Goal: Information Seeking & Learning: Find specific fact

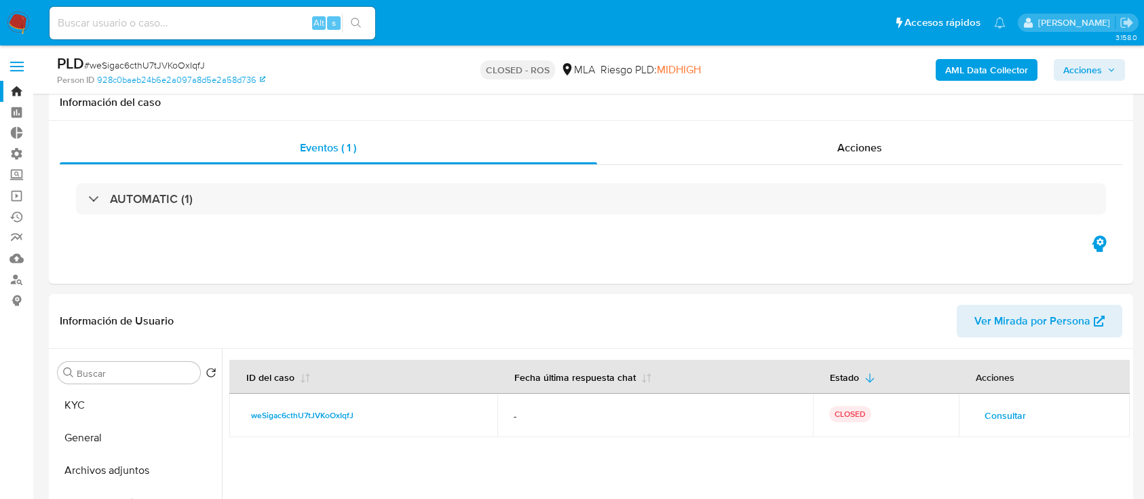
select select "10"
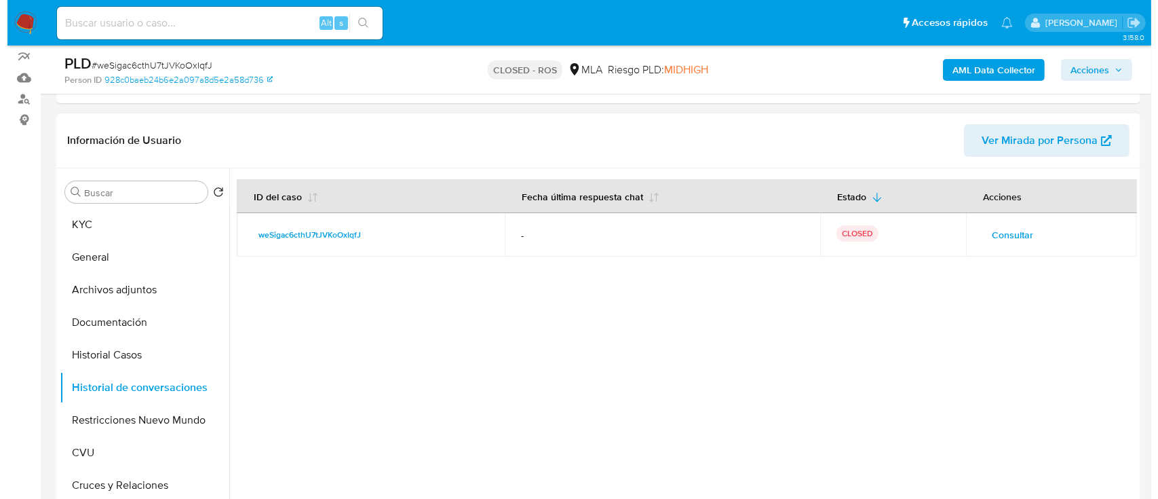
scroll to position [180, 0]
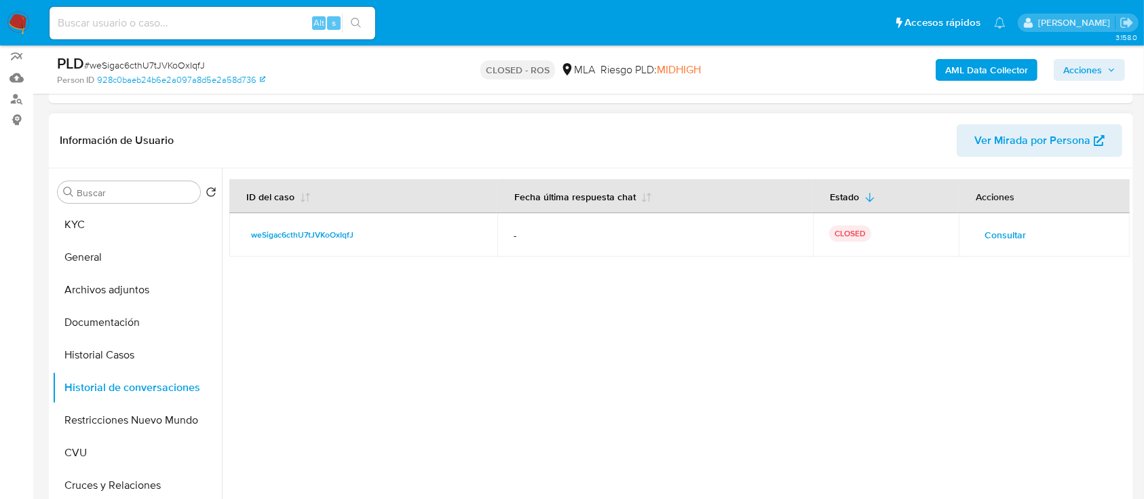
click at [999, 241] on span "Consultar" at bounding box center [1004, 234] width 41 height 19
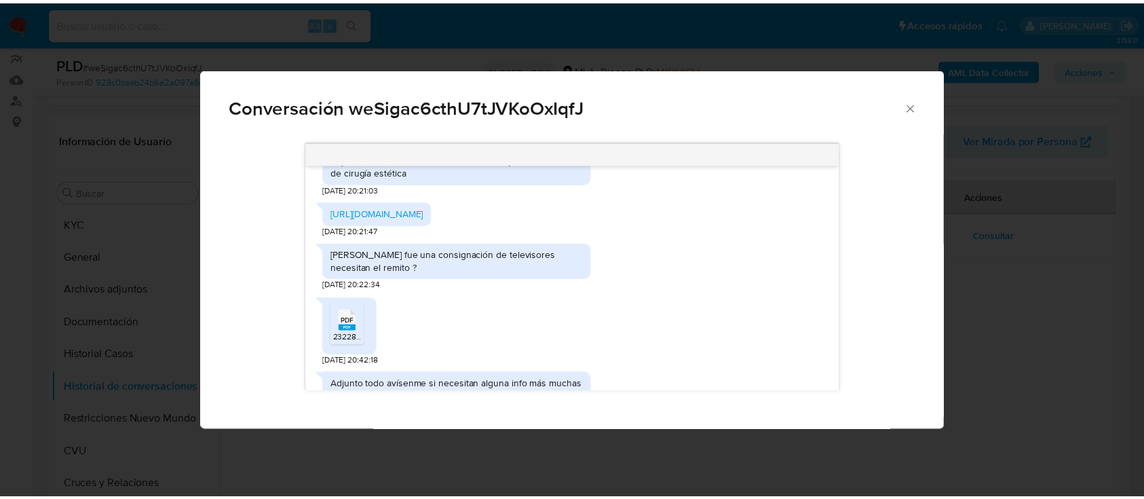
scroll to position [767, 0]
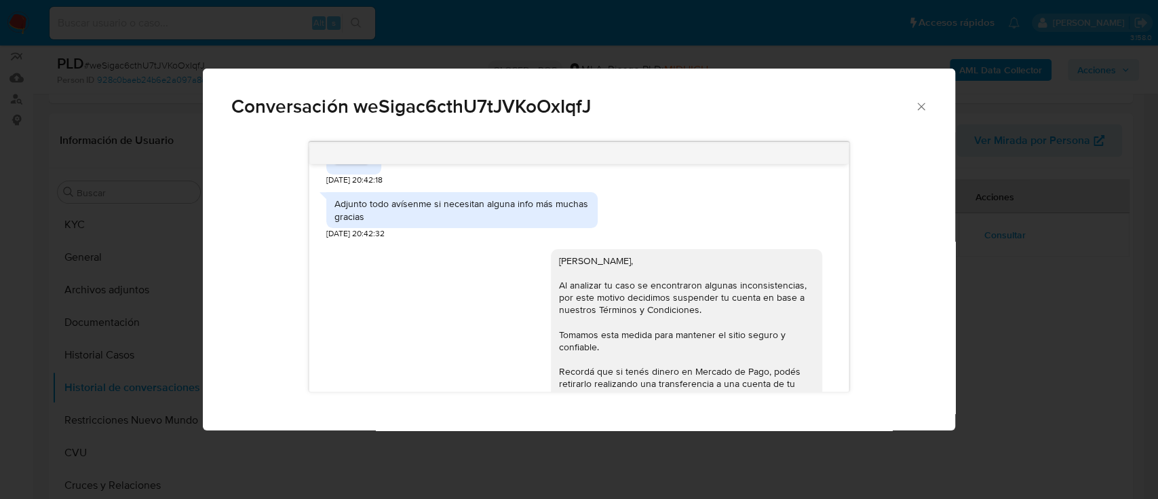
click at [923, 100] on icon "Cerrar" at bounding box center [921, 107] width 14 height 14
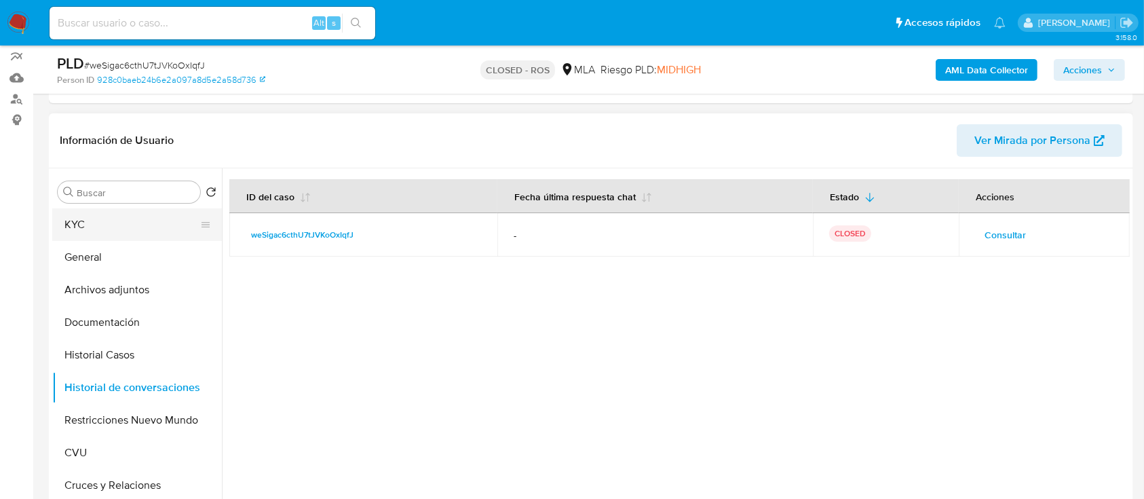
click at [85, 219] on button "KYC" at bounding box center [131, 224] width 159 height 33
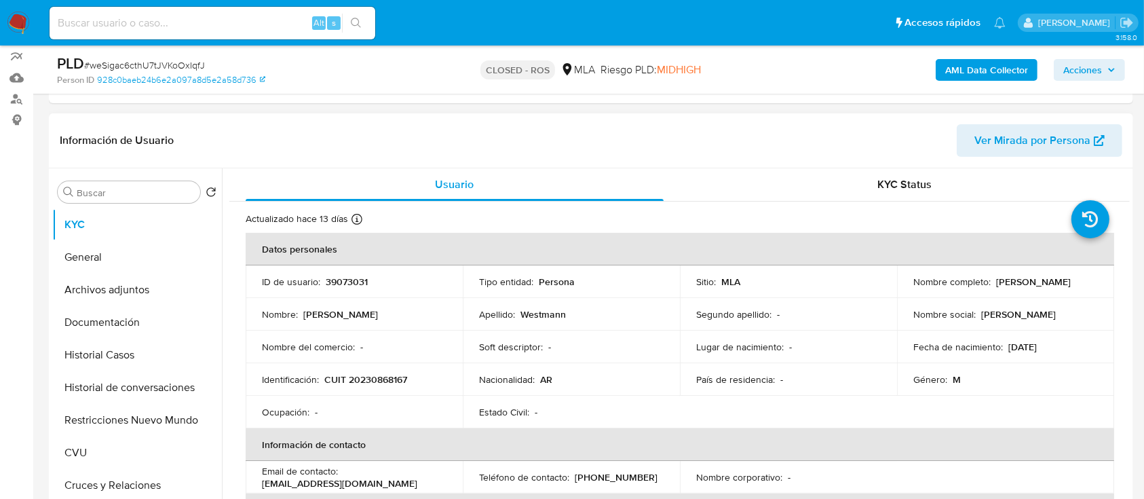
drag, startPoint x: 992, startPoint y: 286, endPoint x: 909, endPoint y: 292, distance: 83.6
click at [913, 288] on div "Nombre completo : [PERSON_NAME]" at bounding box center [1005, 281] width 185 height 12
copy p "[PERSON_NAME]"
click at [136, 319] on button "Documentación" at bounding box center [131, 322] width 159 height 33
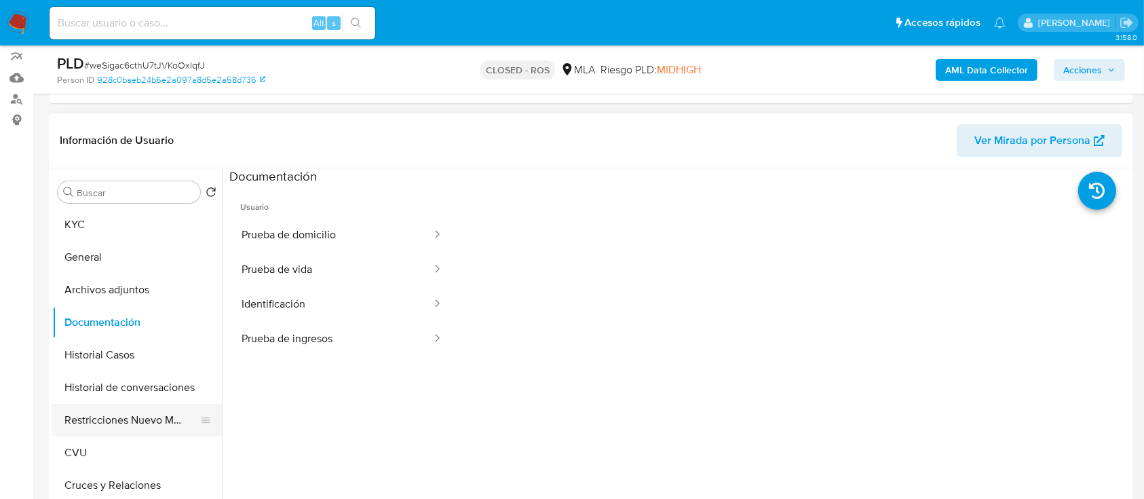
click at [163, 415] on button "Restricciones Nuevo Mundo" at bounding box center [131, 420] width 159 height 33
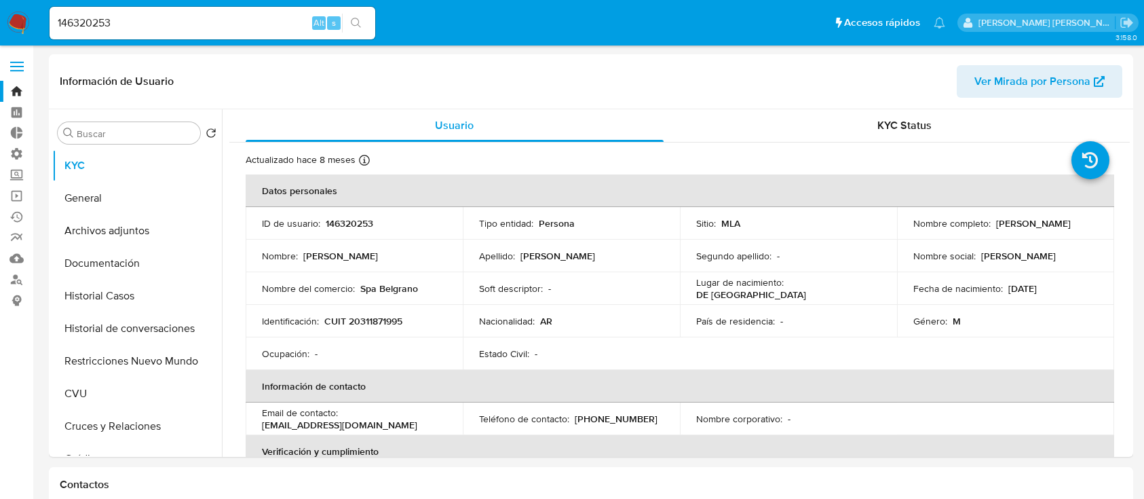
select select "10"
